Goal: Information Seeking & Learning: Learn about a topic

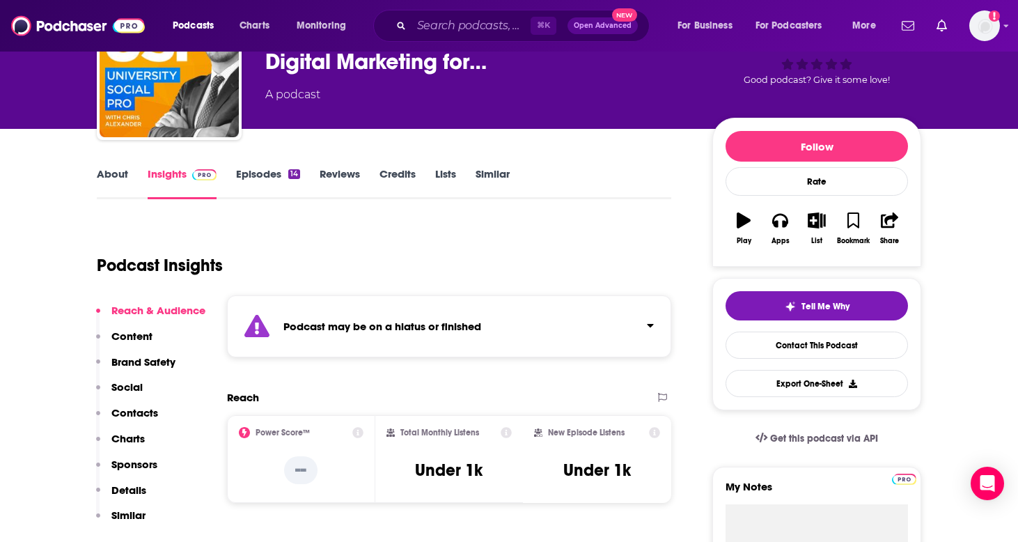
scroll to position [100, 0]
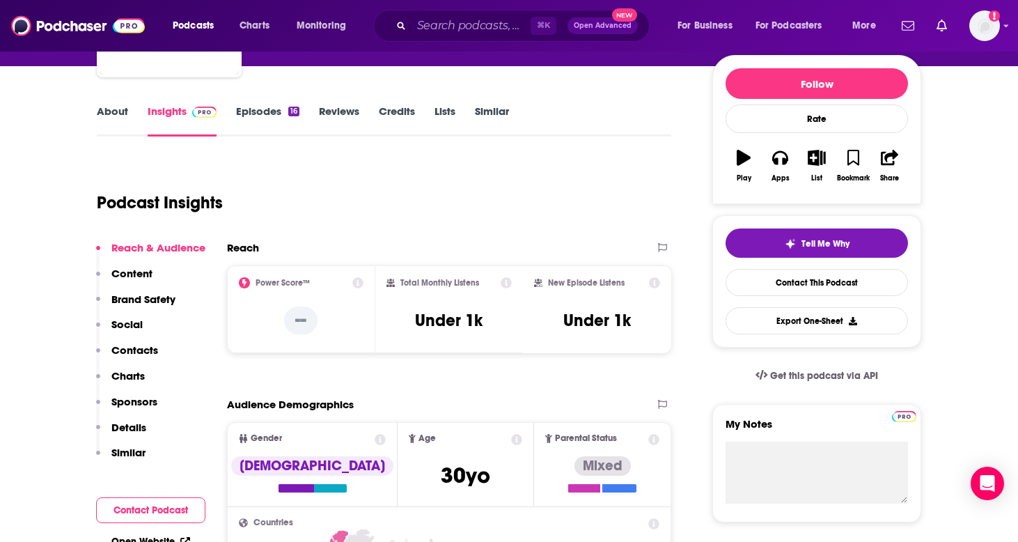
scroll to position [156, 0]
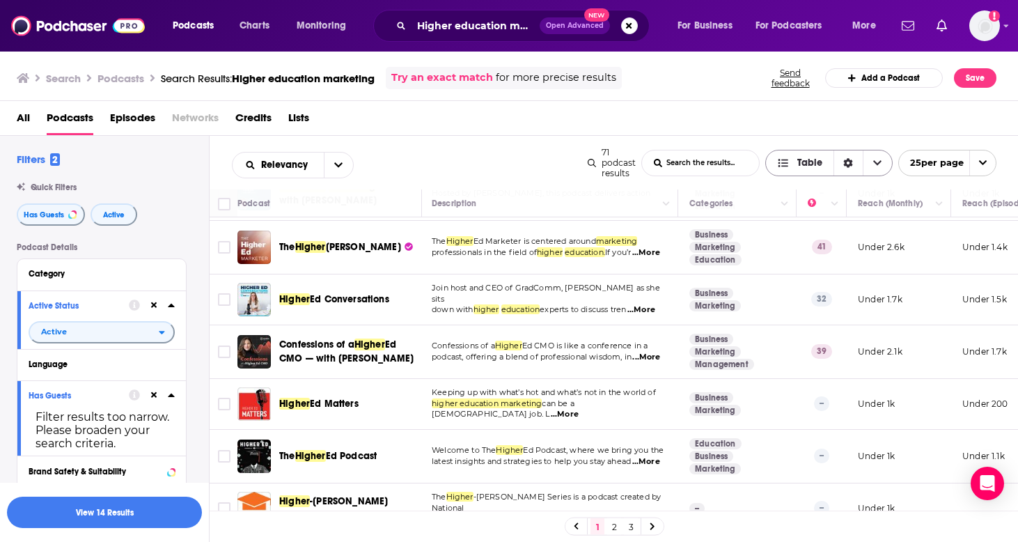
click at [838, 159] on div "Sort Direction" at bounding box center [848, 162] width 29 height 25
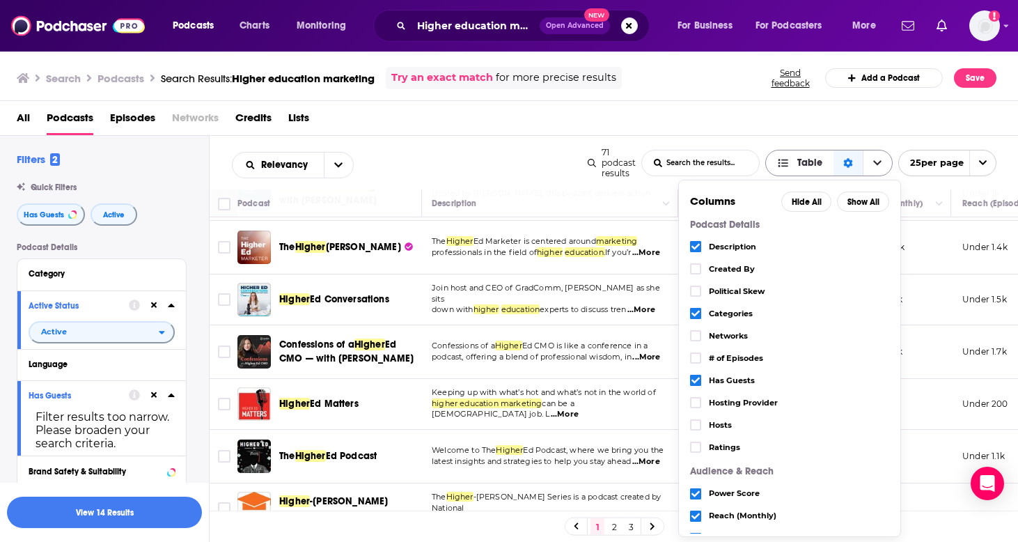
click at [845, 159] on div "Sort Direction" at bounding box center [848, 162] width 29 height 25
click at [816, 130] on div "All Podcasts Episodes Networks Credits Lists" at bounding box center [512, 121] width 991 height 29
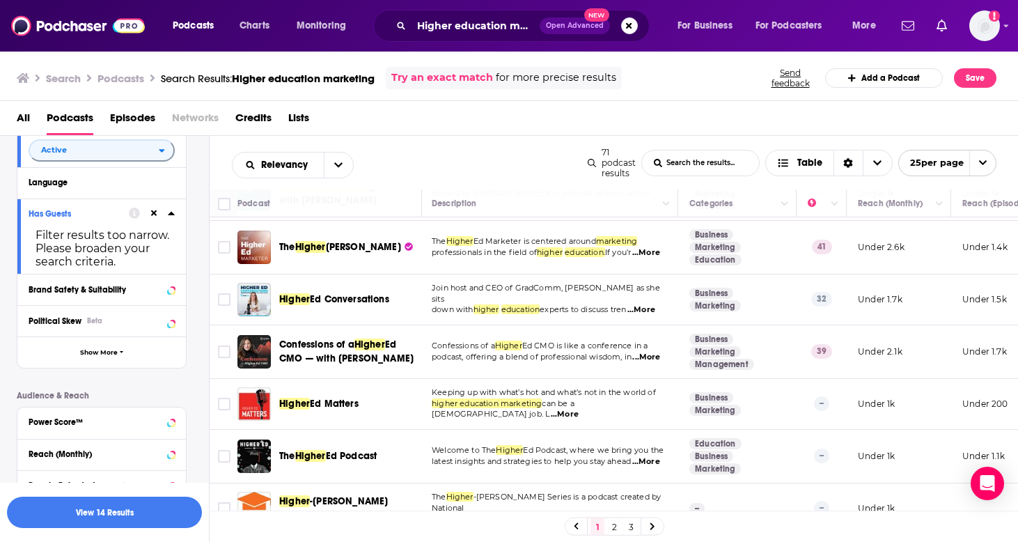
scroll to position [184, 0]
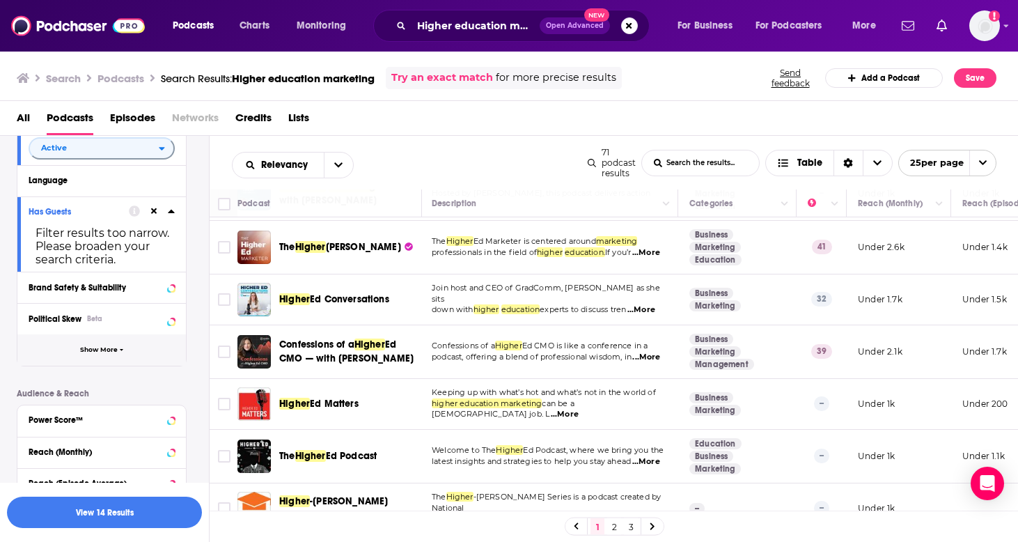
click at [112, 351] on span "Show More" at bounding box center [99, 350] width 38 height 8
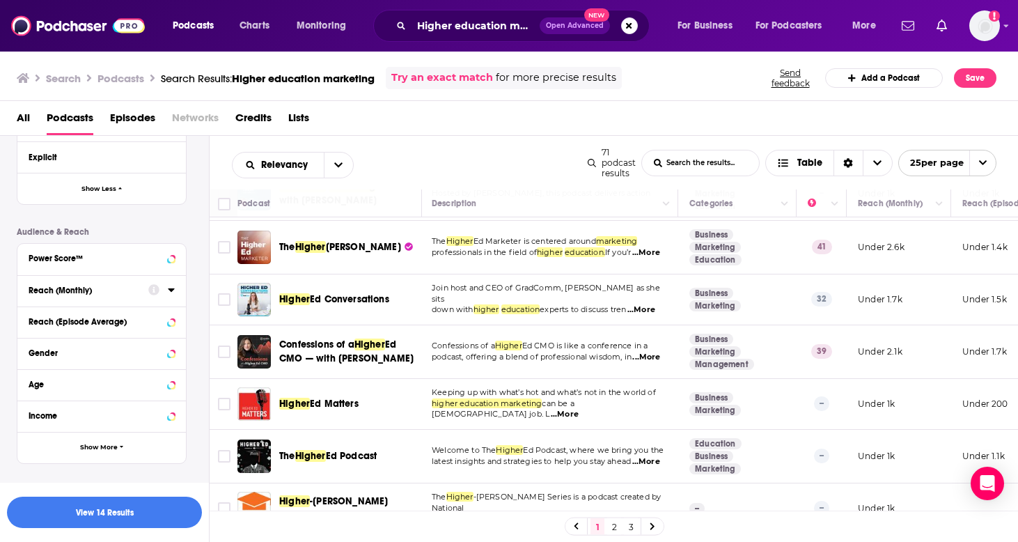
scroll to position [640, 0]
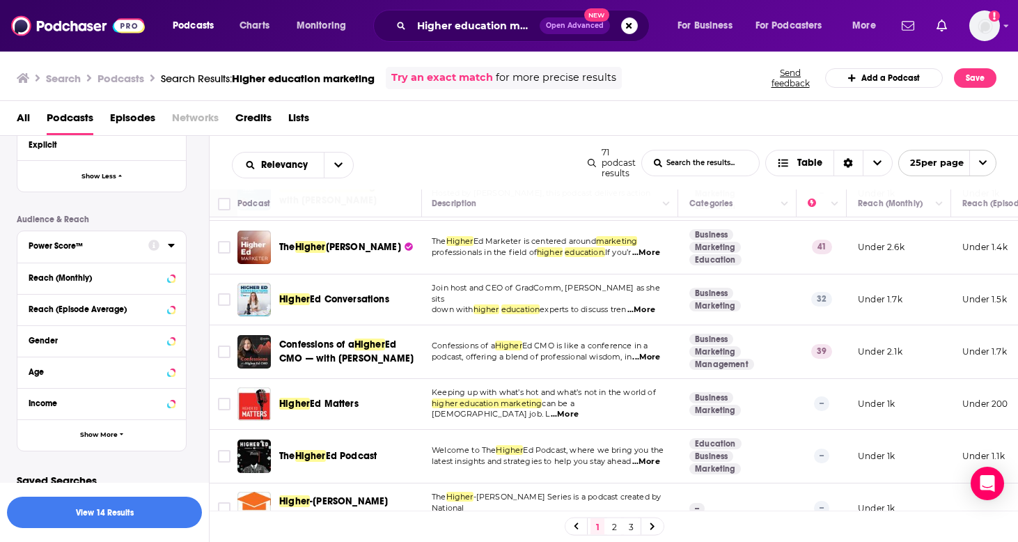
click at [120, 251] on div "Power Score™" at bounding box center [84, 246] width 111 height 10
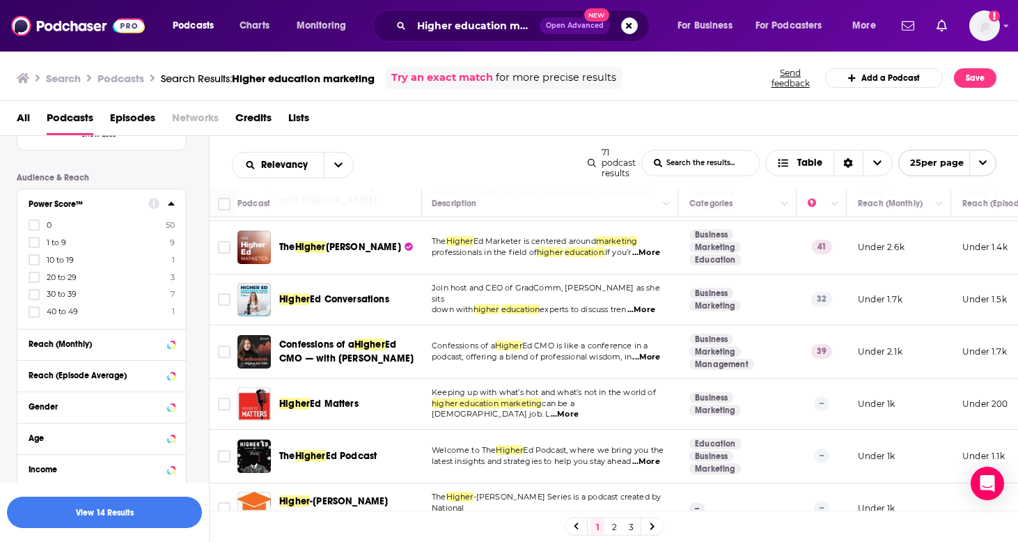
scroll to position [683, 0]
click at [35, 313] on icon at bounding box center [34, 310] width 8 height 6
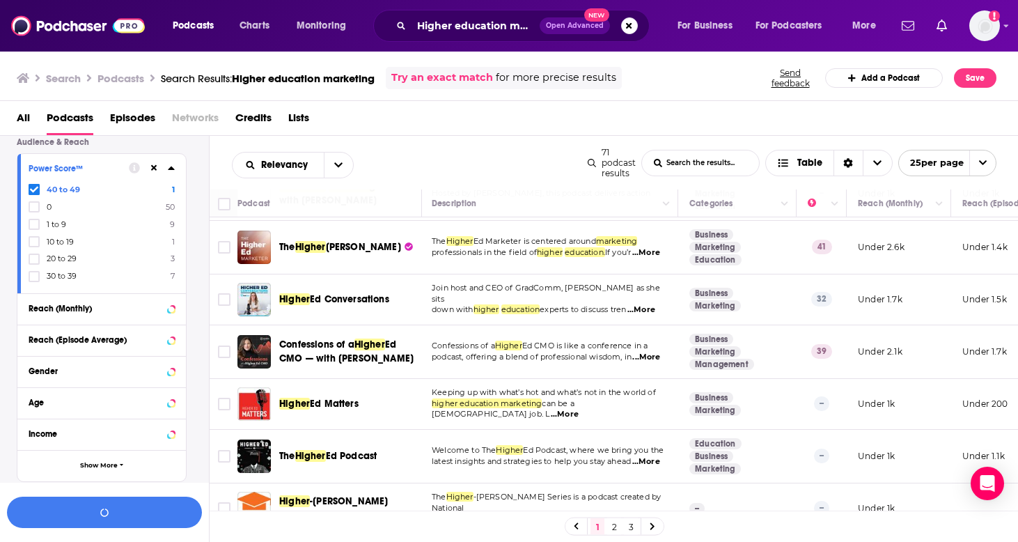
scroll to position [719, 0]
click at [33, 279] on icon at bounding box center [34, 275] width 8 height 8
click at [31, 274] on icon at bounding box center [34, 275] width 8 height 8
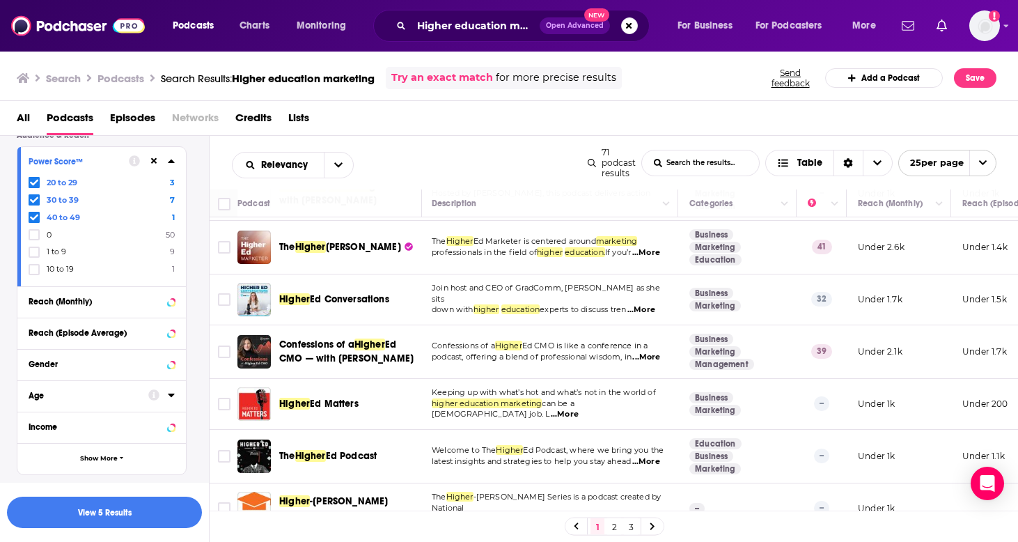
scroll to position [725, 0]
click at [92, 509] on button "View 5 Results" at bounding box center [104, 511] width 195 height 31
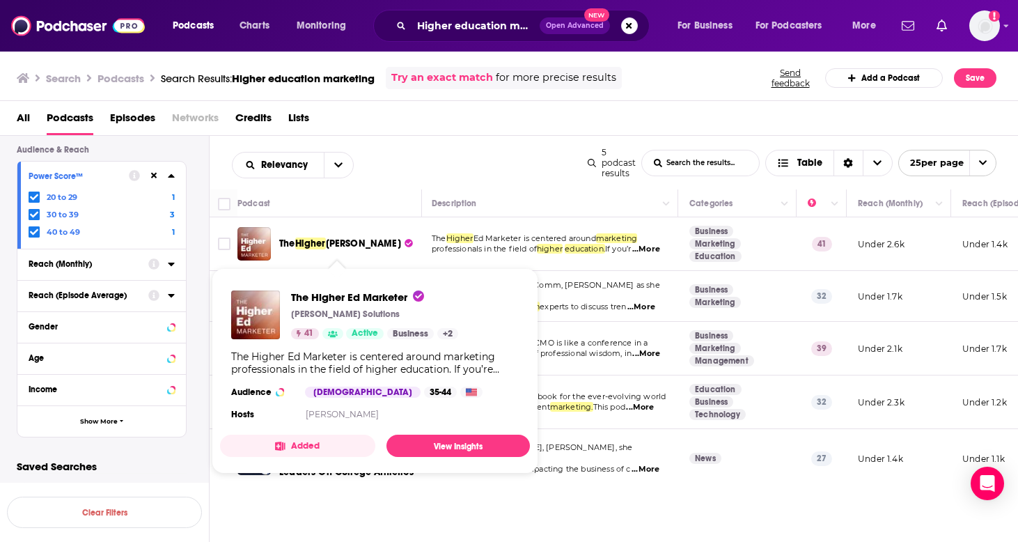
click at [348, 247] on span "Ed Marketer" at bounding box center [363, 243] width 75 height 12
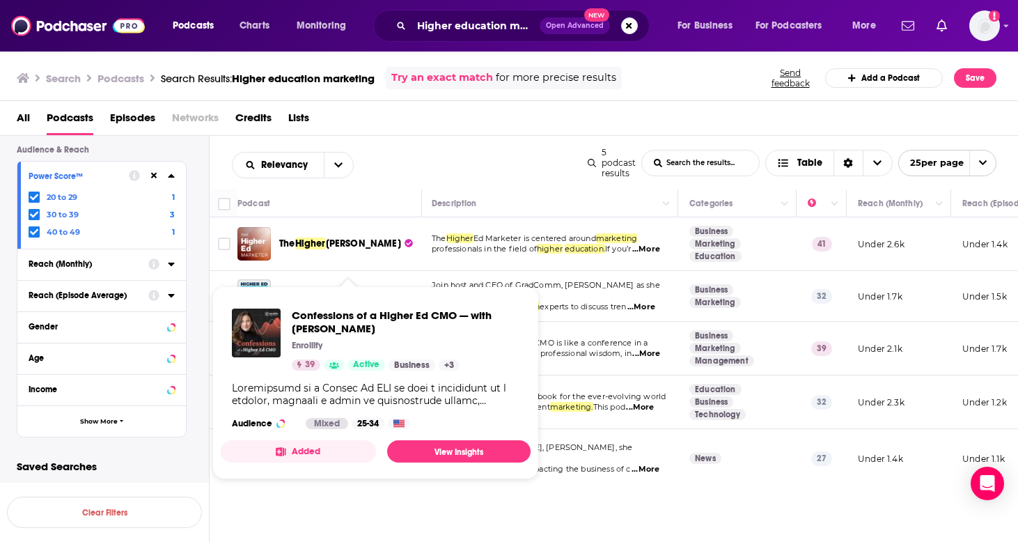
click at [380, 318] on span "Confessions of a Higher Ed CMO — with Jaime Hunt" at bounding box center [406, 321] width 228 height 26
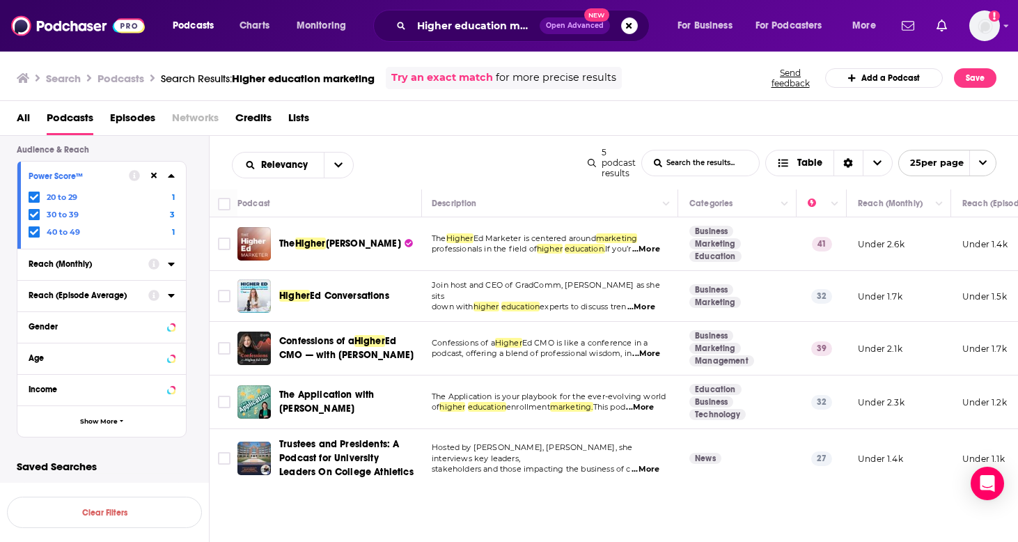
click at [352, 399] on span "The Application with [PERSON_NAME]" at bounding box center [326, 402] width 95 height 26
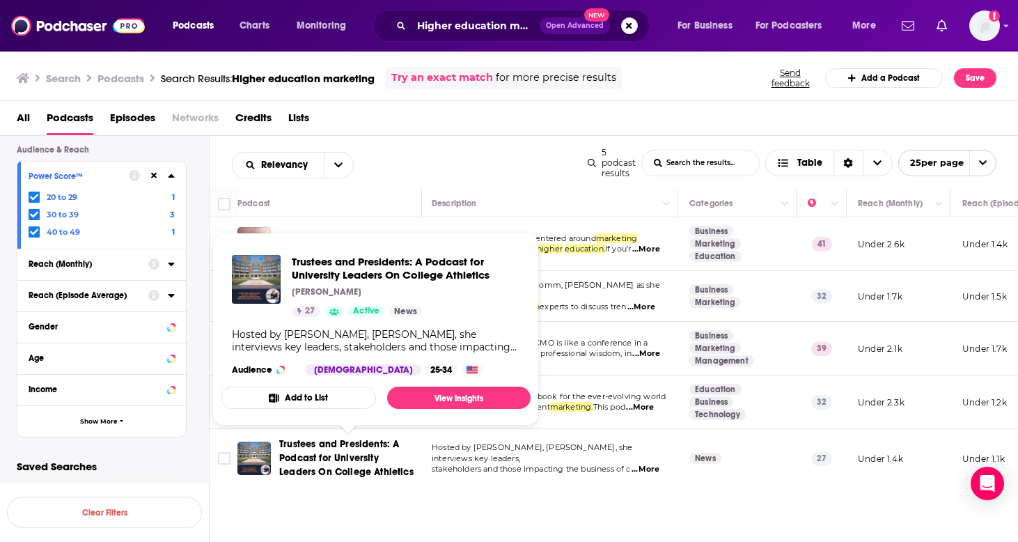
click at [336, 459] on span "Trustees and Presidents: A Podcast for University Leaders On College Athletics" at bounding box center [346, 458] width 134 height 40
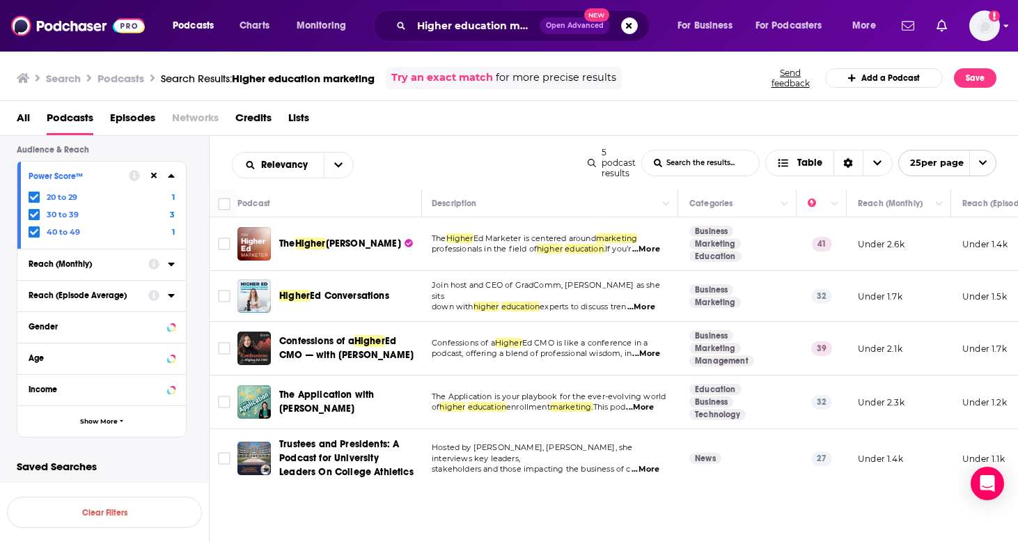
click at [979, 22] on img "Logged in as ncannella" at bounding box center [984, 25] width 31 height 31
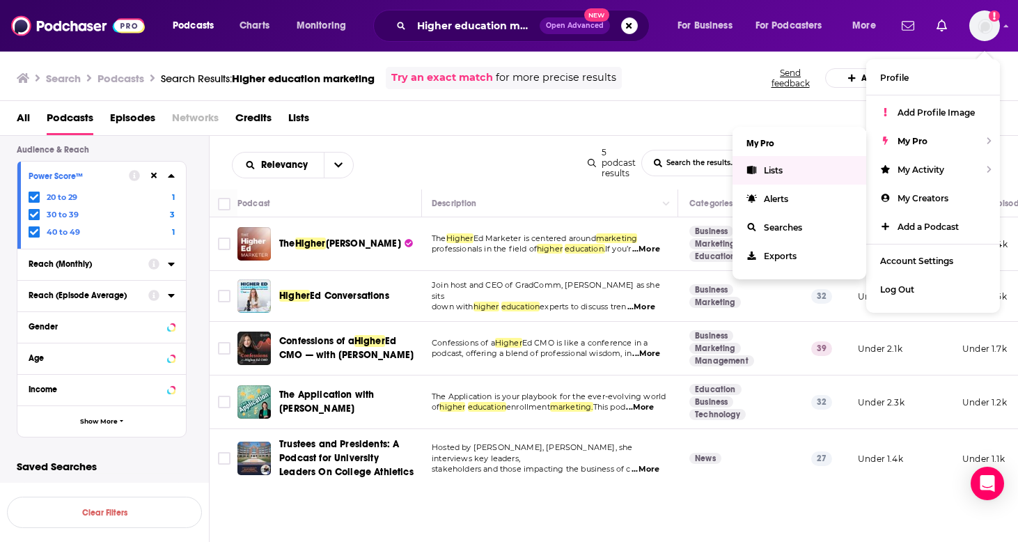
click at [802, 173] on link "Lists" at bounding box center [800, 170] width 134 height 29
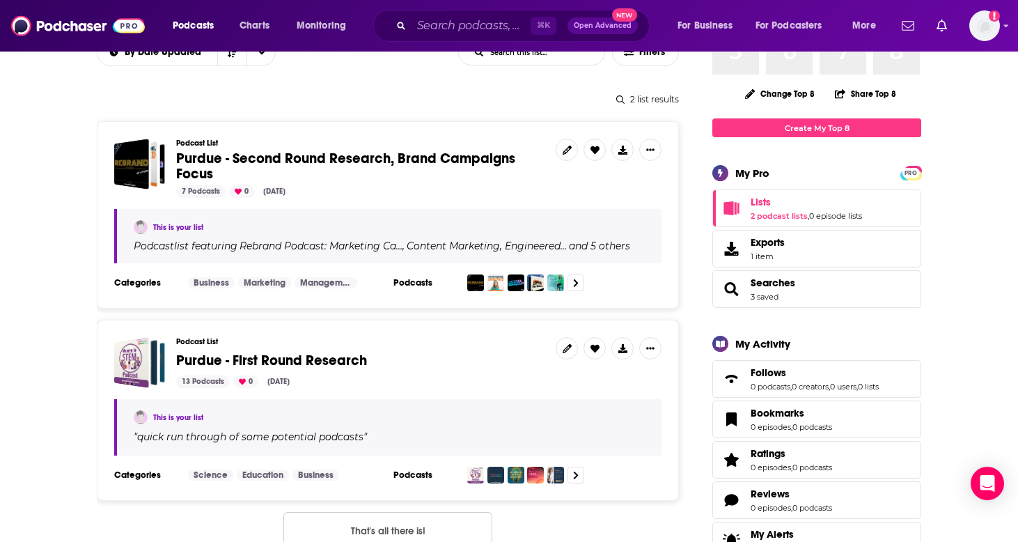
scroll to position [148, 0]
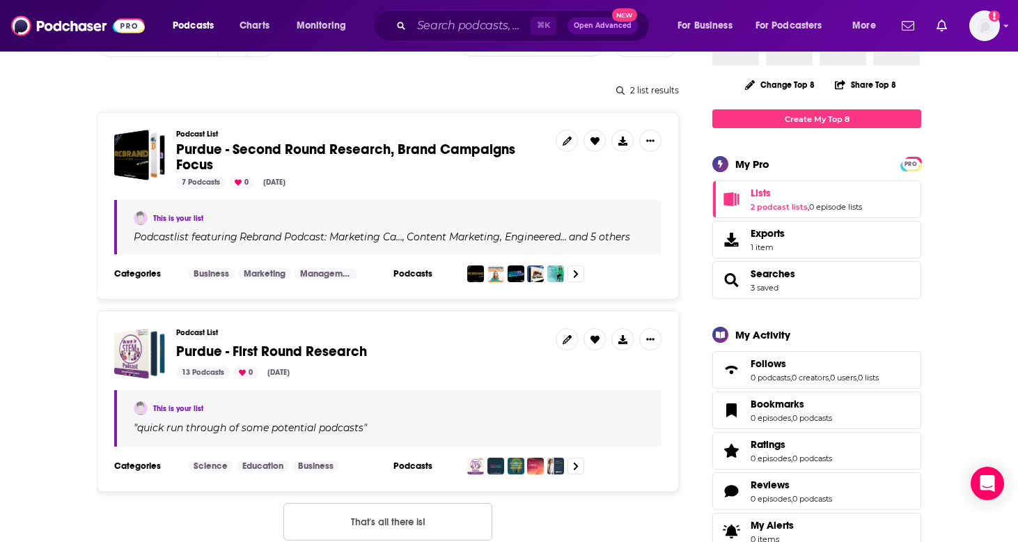
click at [319, 345] on span "Purdue - First Round Research" at bounding box center [271, 351] width 191 height 17
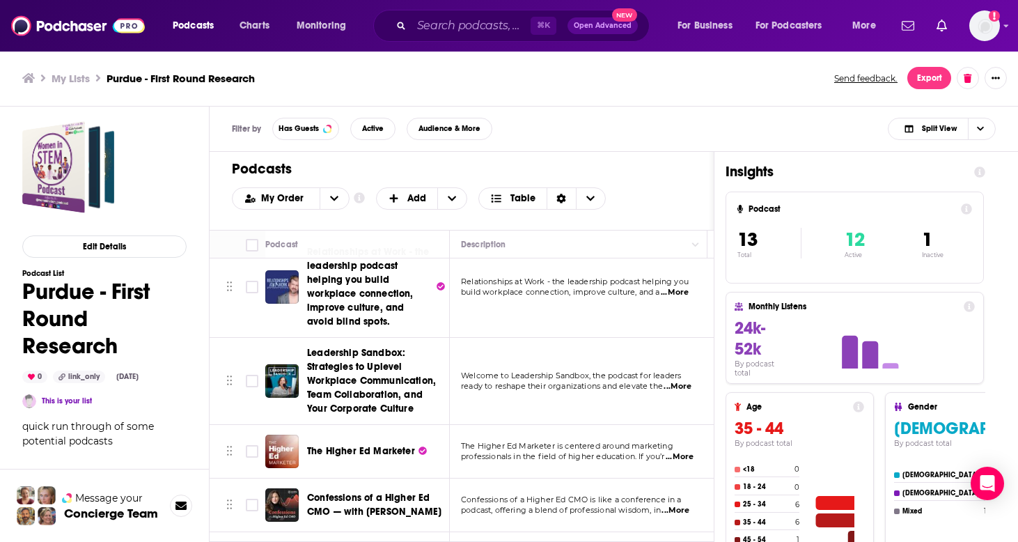
scroll to position [375, 0]
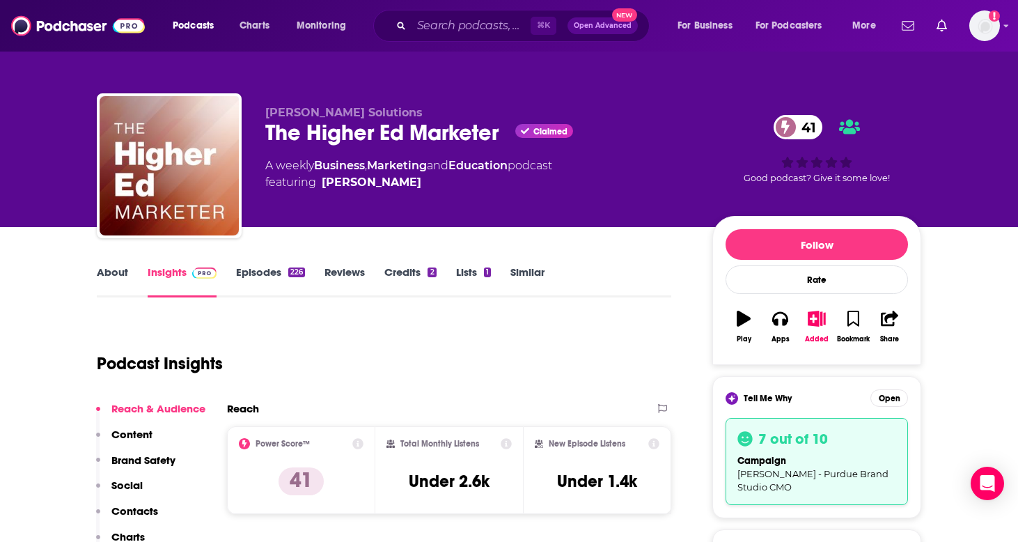
click at [473, 267] on link "Lists 1" at bounding box center [473, 281] width 35 height 32
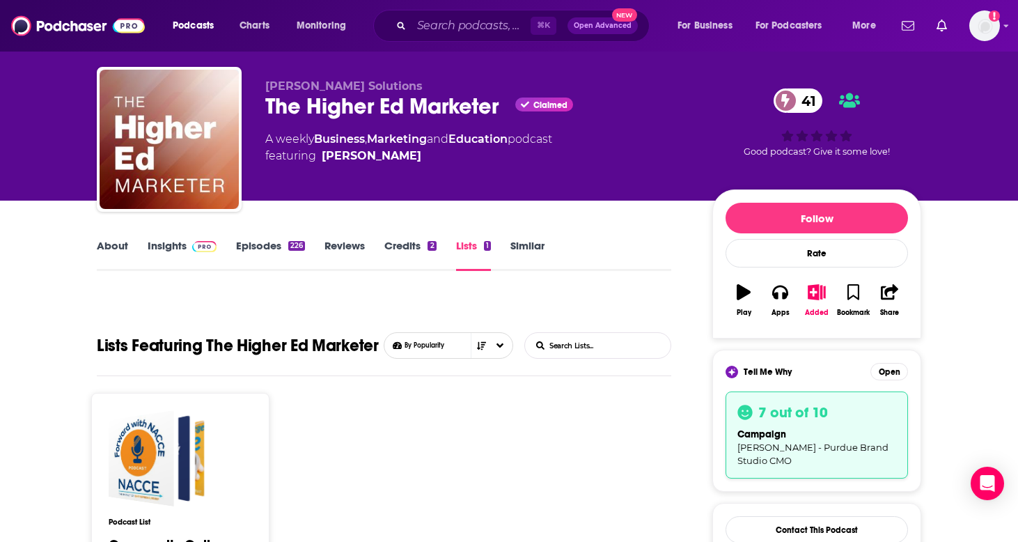
scroll to position [25, 0]
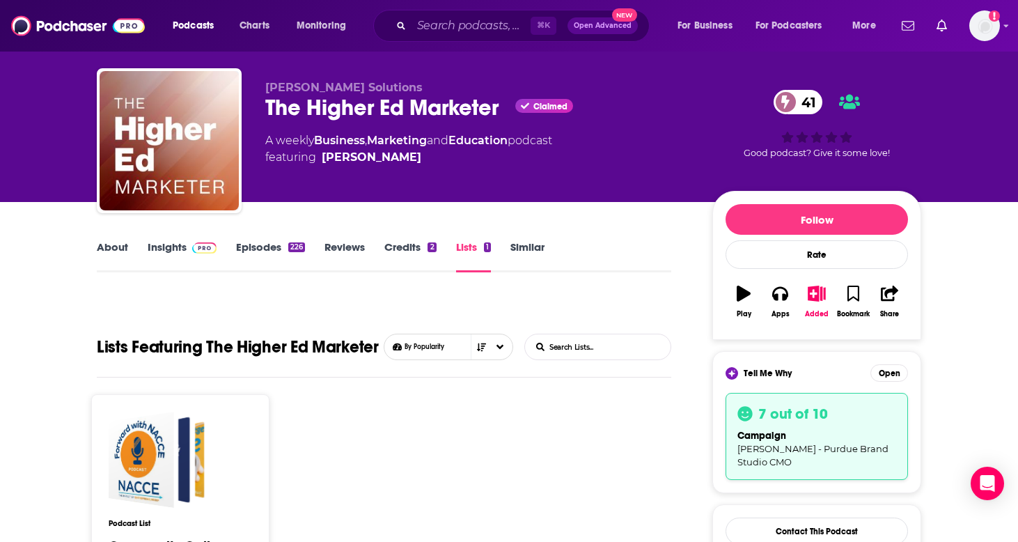
click at [125, 244] on link "About" at bounding box center [112, 256] width 31 height 32
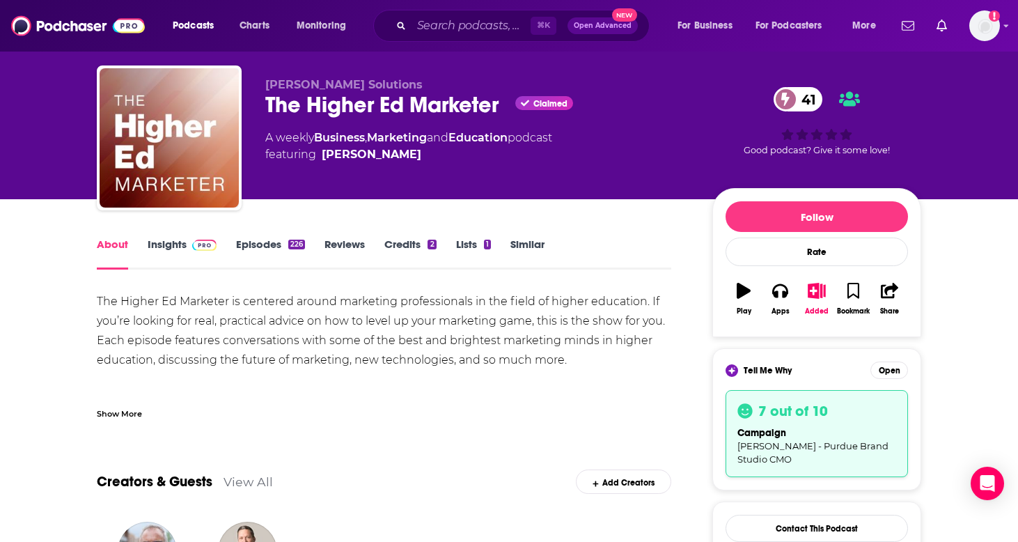
scroll to position [50, 0]
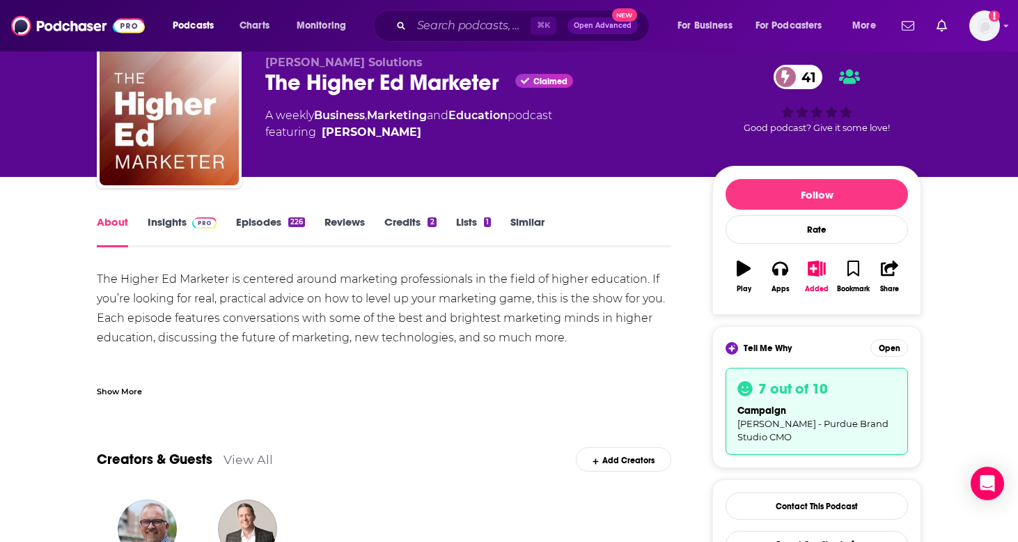
click at [475, 224] on link "Lists 1" at bounding box center [473, 231] width 35 height 32
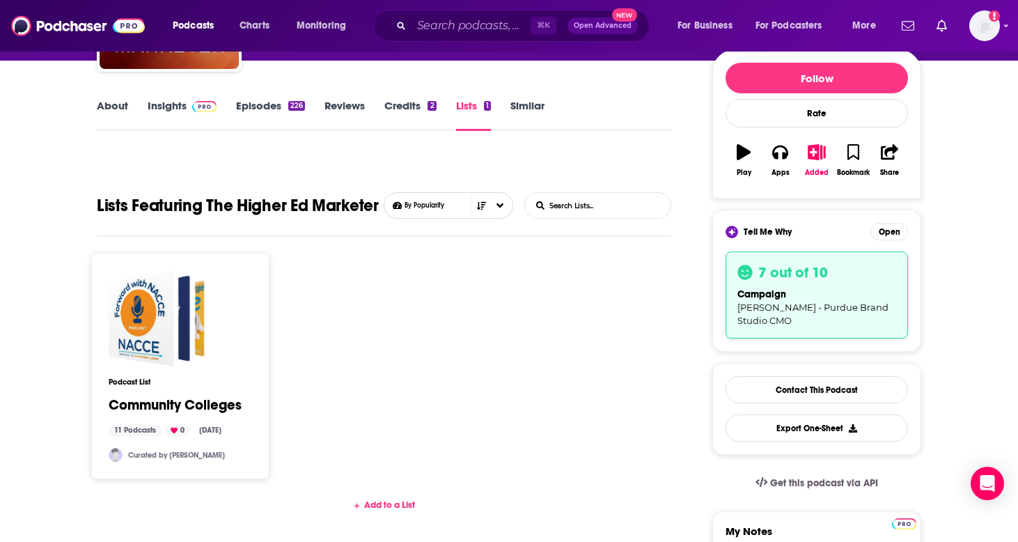
scroll to position [170, 0]
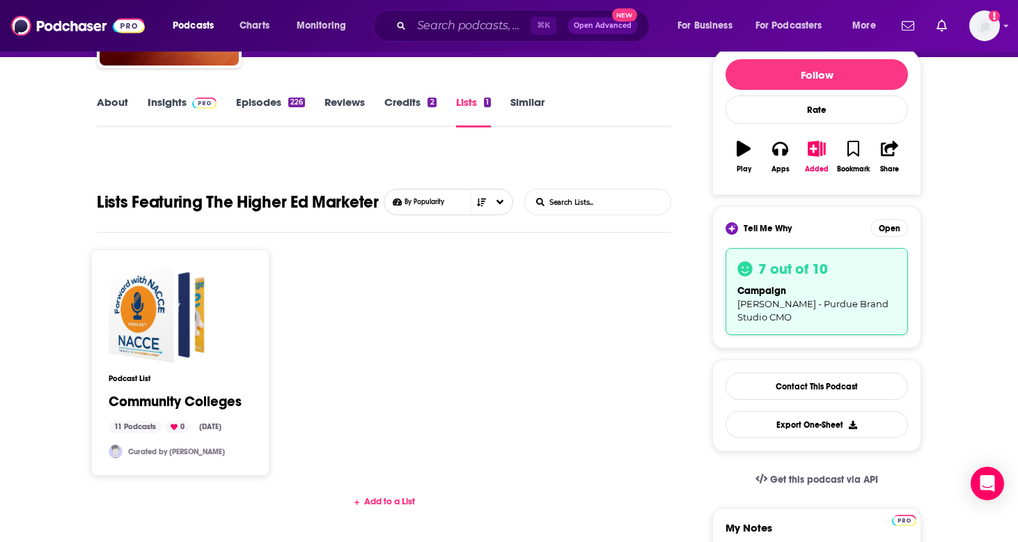
click at [150, 364] on div "Podcast List Community Colleges 11 Podcasts 0 Feb 28, 2023 Curated by Gabrielle…" at bounding box center [180, 362] width 143 height 191
click at [157, 401] on link "Community Colleges" at bounding box center [175, 401] width 133 height 15
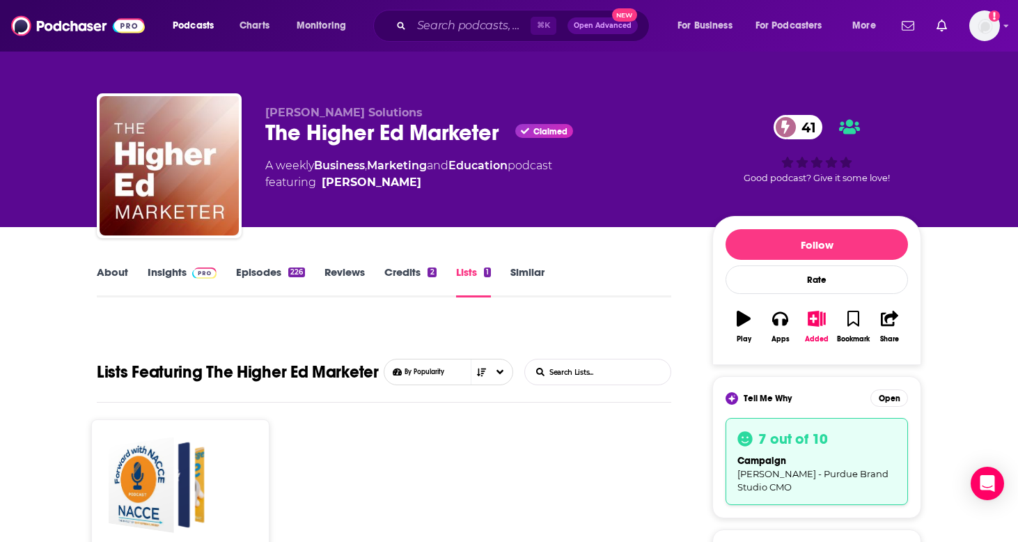
click at [182, 1] on div "Podcasts Charts Monitoring ⌘ K Open Advanced New For Business For Podcasters Mo…" at bounding box center [509, 26] width 1018 height 52
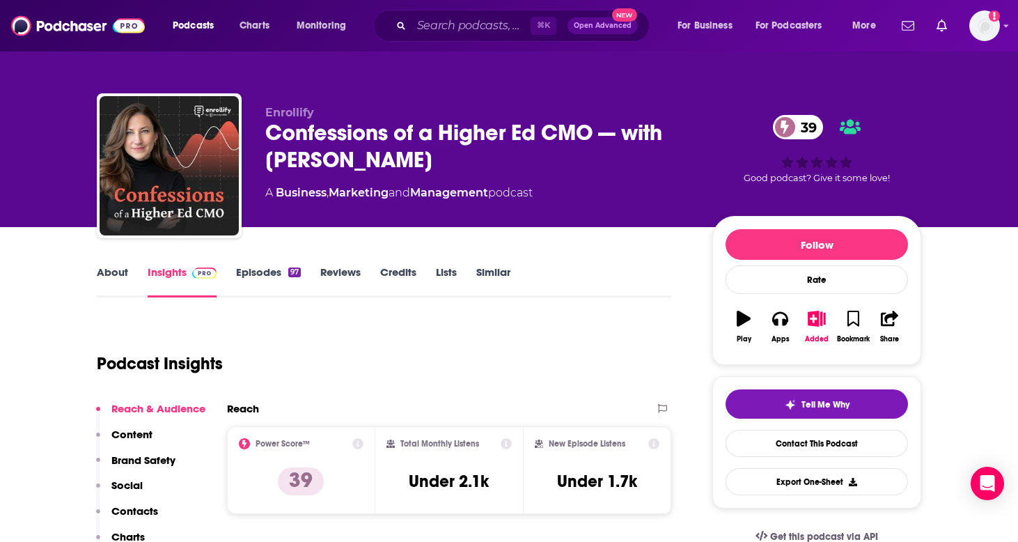
click at [121, 273] on link "About" at bounding box center [112, 281] width 31 height 32
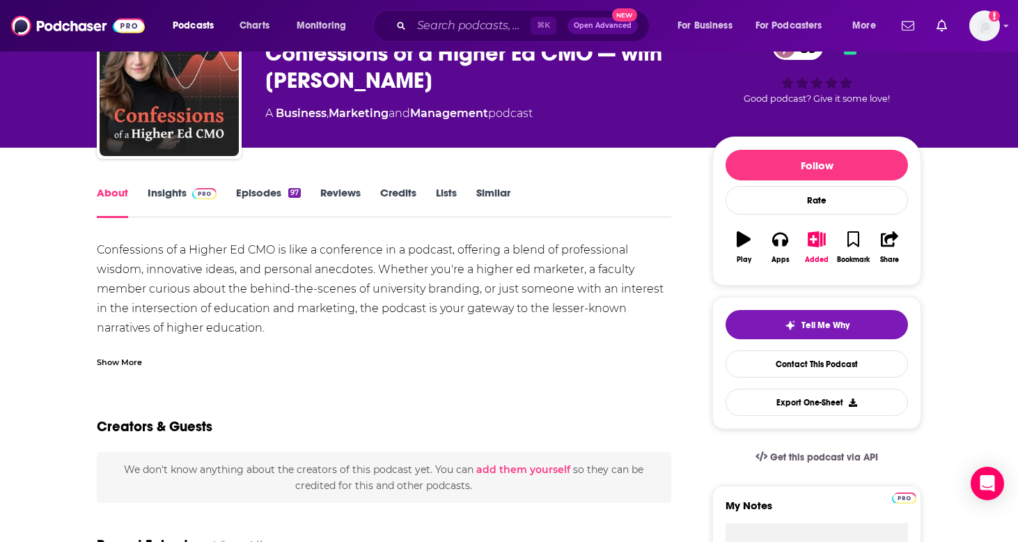
scroll to position [81, 0]
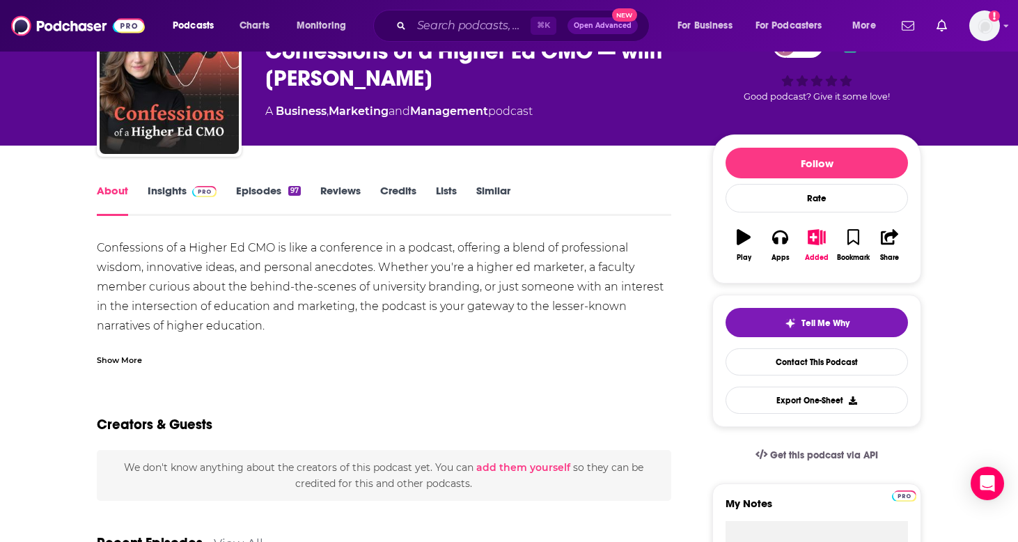
click at [115, 356] on div "Show More" at bounding box center [119, 358] width 45 height 13
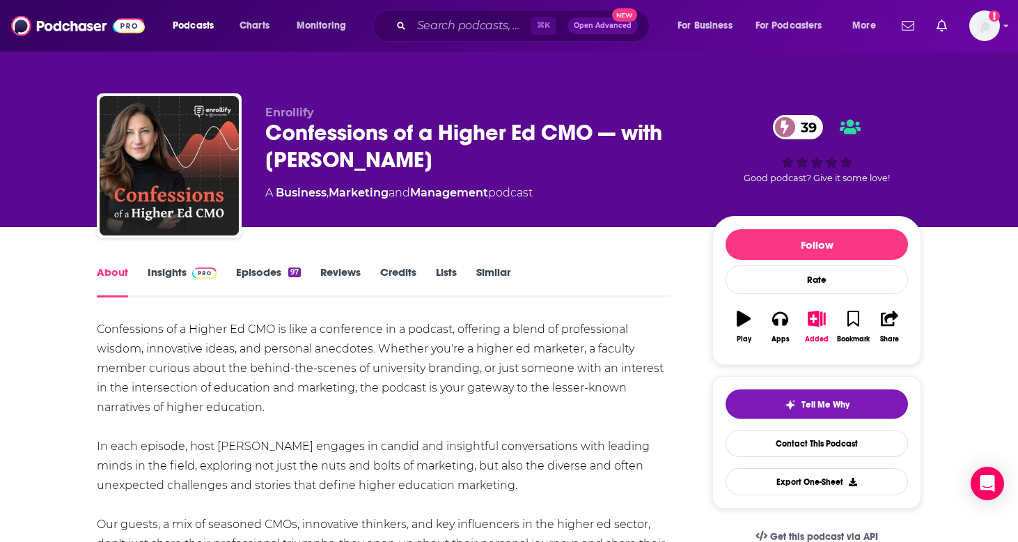
scroll to position [0, 0]
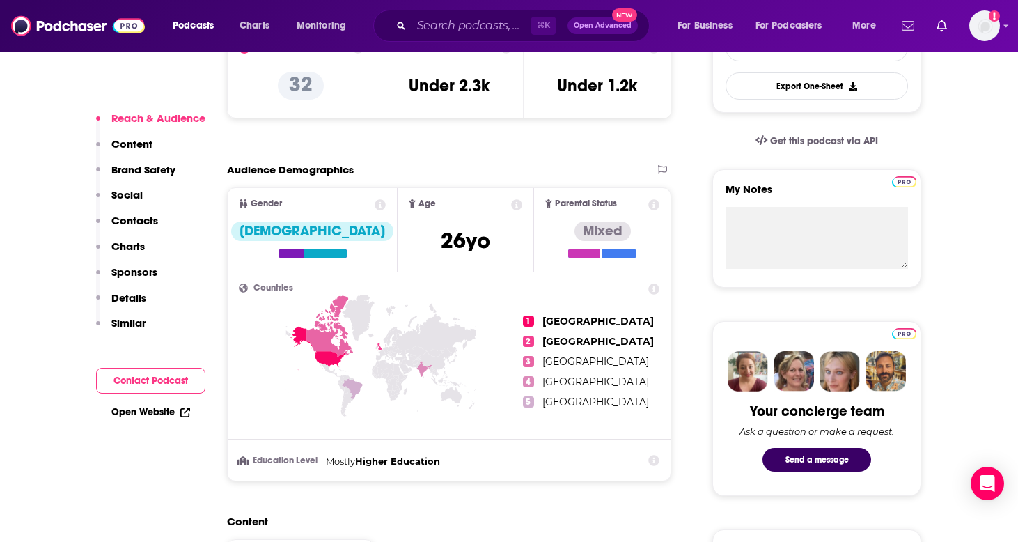
scroll to position [398, 0]
